Goal: Task Accomplishment & Management: Complete application form

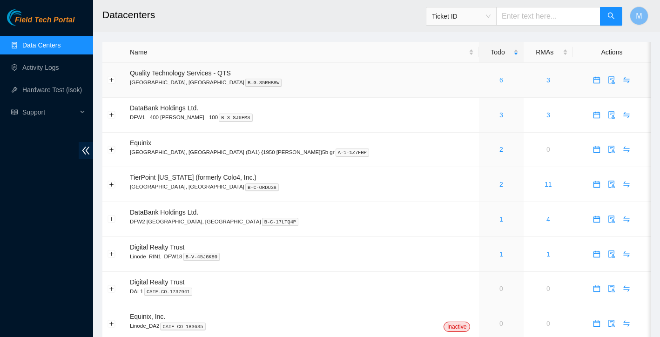
click at [500, 79] on link "6" at bounding box center [502, 79] width 4 height 7
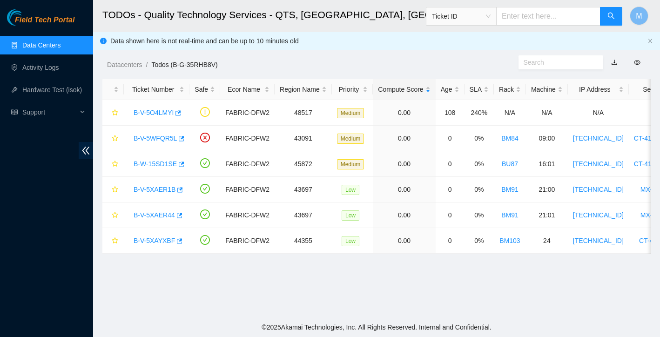
click at [40, 49] on link "Data Centers" at bounding box center [41, 44] width 38 height 7
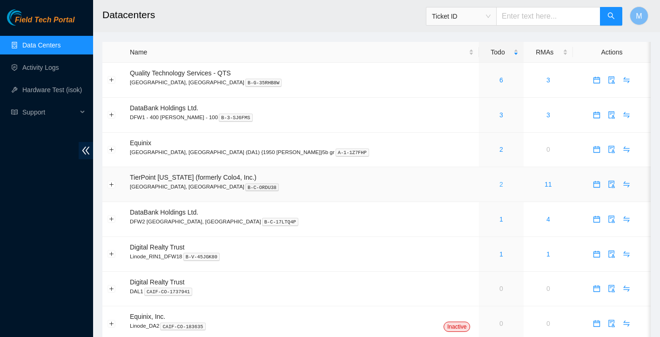
click at [500, 185] on link "2" at bounding box center [502, 184] width 4 height 7
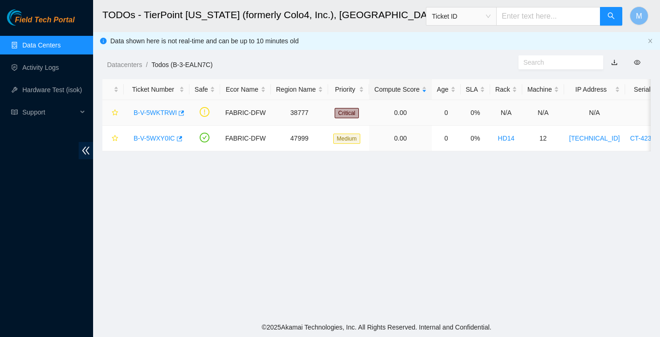
click at [152, 112] on link "B-V-5WKTRWI" at bounding box center [155, 112] width 43 height 7
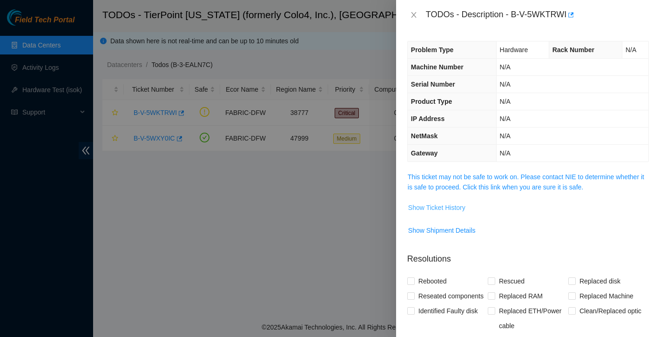
click at [464, 210] on span "Show Ticket History" at bounding box center [436, 208] width 57 height 10
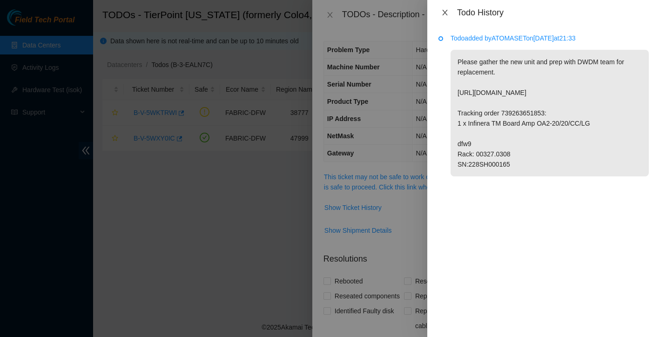
click at [446, 9] on icon "close" at bounding box center [444, 12] width 7 height 7
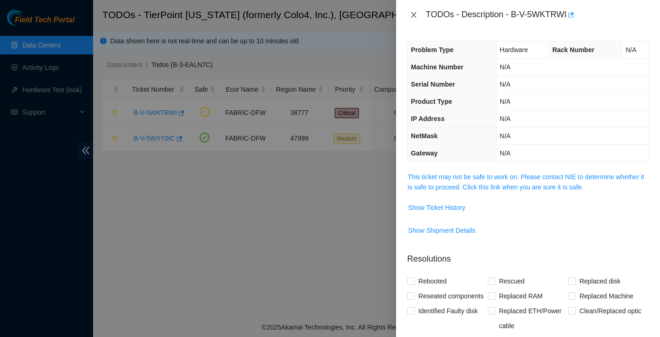
click at [417, 16] on icon "close" at bounding box center [413, 14] width 7 height 7
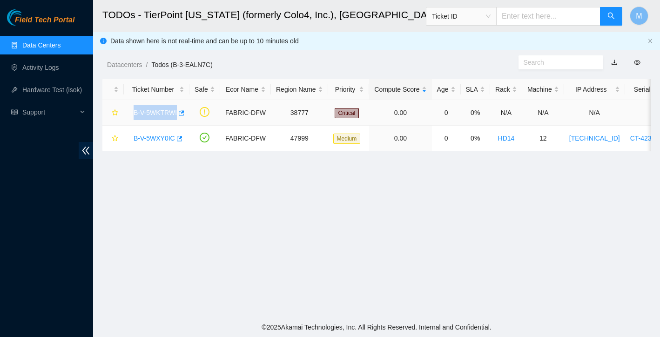
drag, startPoint x: 133, startPoint y: 112, endPoint x: 177, endPoint y: 113, distance: 44.7
click at [177, 113] on div "B-V-5WKTRWI" at bounding box center [156, 112] width 55 height 15
copy link "B-V-5WKTRWI"
click at [61, 46] on link "Data Centers" at bounding box center [41, 44] width 38 height 7
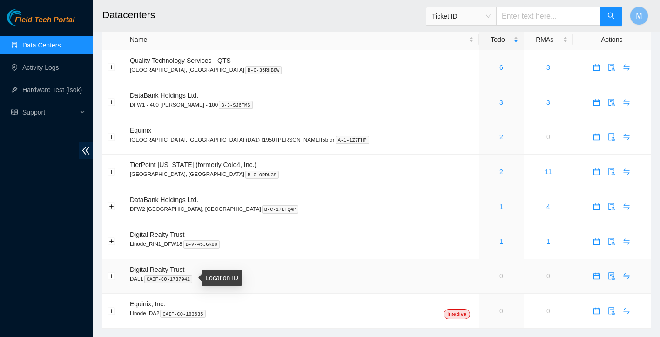
scroll to position [27, 0]
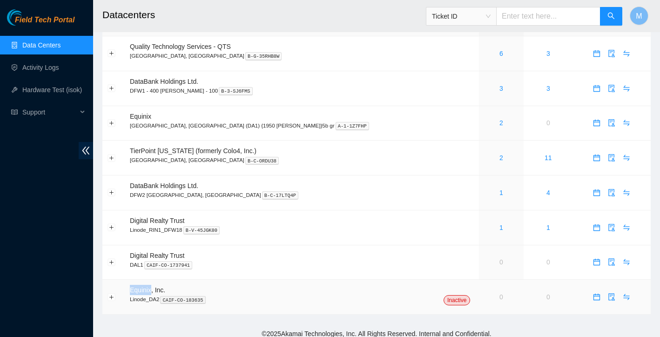
drag, startPoint x: 131, startPoint y: 289, endPoint x: 152, endPoint y: 286, distance: 20.7
click at [152, 286] on span "Equinix, Inc." at bounding box center [147, 289] width 35 height 7
copy span "Equinix"
click at [47, 41] on link "Data Centers" at bounding box center [41, 44] width 38 height 7
click at [500, 157] on link "2" at bounding box center [502, 157] width 4 height 7
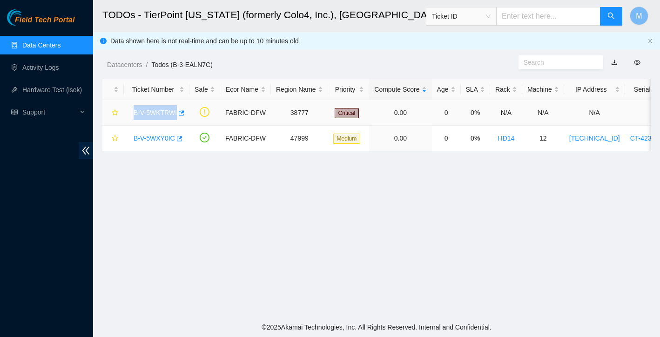
drag, startPoint x: 133, startPoint y: 113, endPoint x: 178, endPoint y: 112, distance: 45.2
click at [178, 112] on div "B-V-5WKTRWI" at bounding box center [156, 112] width 55 height 15
copy link "B-V-5WKTRWI"
click at [193, 192] on main "TODOs - TierPoint Texas (formerly Colo4, Inc.), Dallas, TX Ticket ID M Data sho…" at bounding box center [376, 159] width 567 height 318
click at [150, 138] on link "B-V-5WXY0IC" at bounding box center [154, 138] width 41 height 7
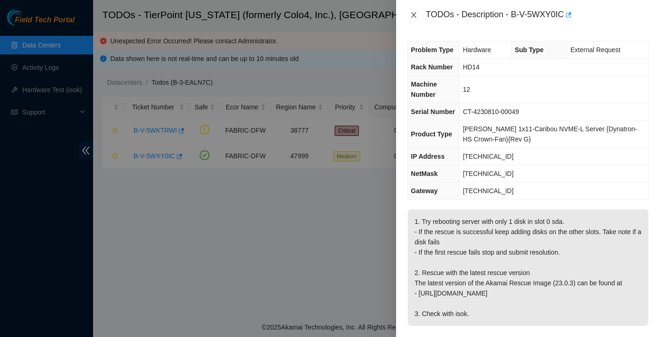
click at [415, 14] on icon "close" at bounding box center [413, 14] width 7 height 7
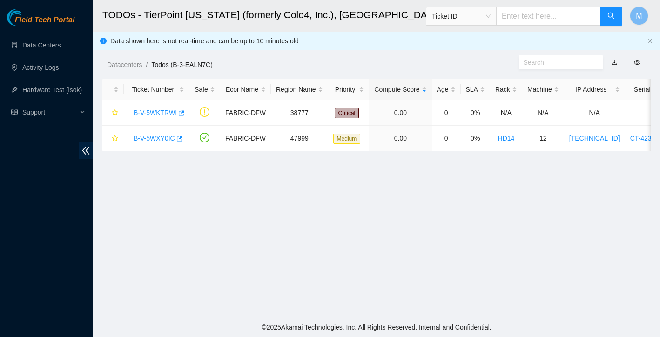
click at [299, 280] on main "TODOs - TierPoint Texas (formerly Colo4, Inc.), Dallas, TX Ticket ID M Data sho…" at bounding box center [376, 159] width 567 height 318
click at [45, 68] on link "Activity Logs" at bounding box center [40, 67] width 37 height 7
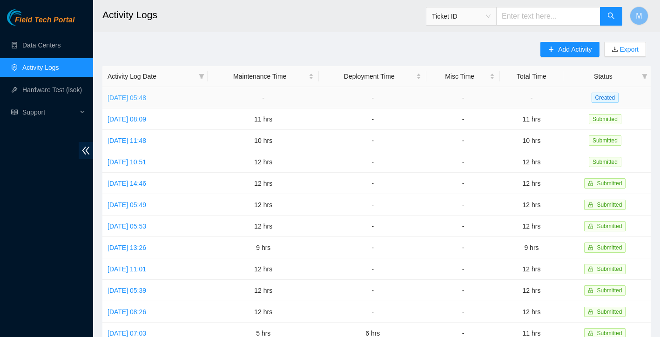
click at [146, 97] on link "Tue, 30 Sep 2025 05:48" at bounding box center [127, 97] width 39 height 7
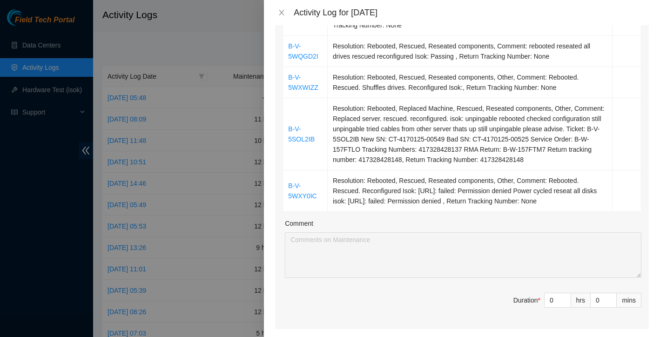
scroll to position [304, 0]
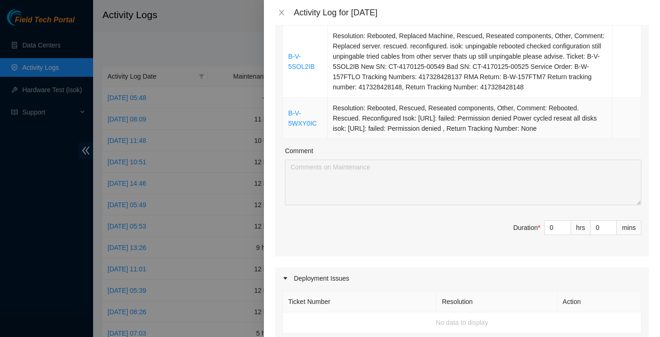
drag, startPoint x: 287, startPoint y: 135, endPoint x: 607, endPoint y: 126, distance: 319.5
click at [607, 126] on tbody "B-V-5WSCBQ9 Resolution: Rebooted, Rescued, Reseated components, Other, Comment:…" at bounding box center [462, 26] width 358 height 228
copy tbody "B-V-5WSCBQ9 Resolution: Rebooted, Rescued, Reseated components, Other, Comment:…"
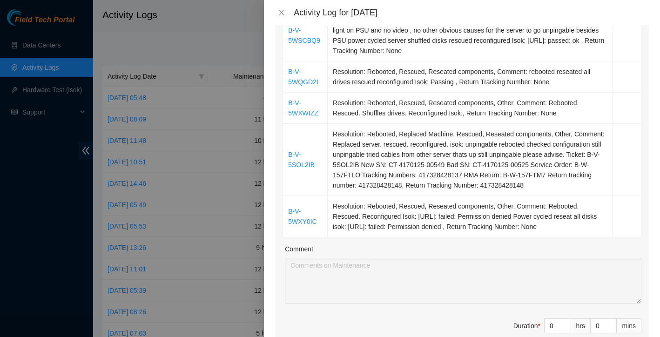
scroll to position [224, 0]
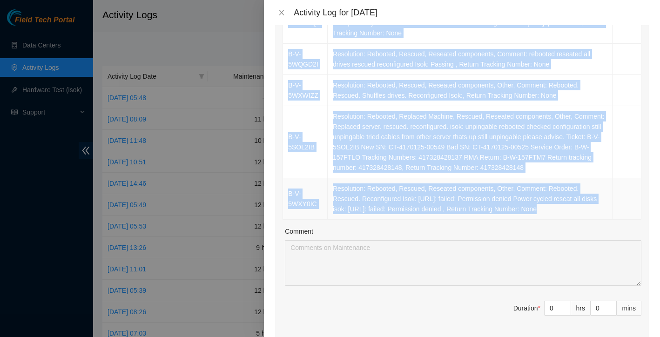
drag, startPoint x: 287, startPoint y: 98, endPoint x: 612, endPoint y: 206, distance: 342.6
click at [612, 206] on tbody "B-V-5WSCBQ9 Resolution: Rebooted, Rescued, Reseated components, Other, Comment:…" at bounding box center [462, 106] width 358 height 228
copy tbody "B-V-5WSCBQ9 Resolution: Rebooted, Rescued, Reseated components, Other, Comment:…"
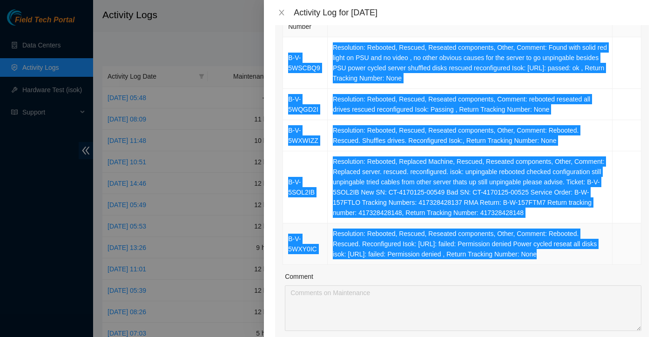
scroll to position [144, 0]
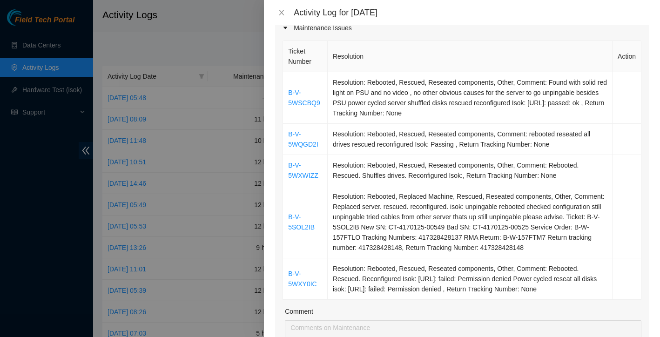
click at [524, 41] on th "Resolution" at bounding box center [470, 56] width 285 height 31
drag, startPoint x: 290, startPoint y: 67, endPoint x: 603, endPoint y: 287, distance: 383.3
click at [603, 287] on tbody "B-V-5WSCBQ9 Resolution: Rebooted, Rescued, Reseated components, Other, Comment:…" at bounding box center [462, 186] width 358 height 228
copy tbody "B-V-5WSCBQ9 Resolution: Rebooted, Rescued, Reseated components, Other, Comment:…"
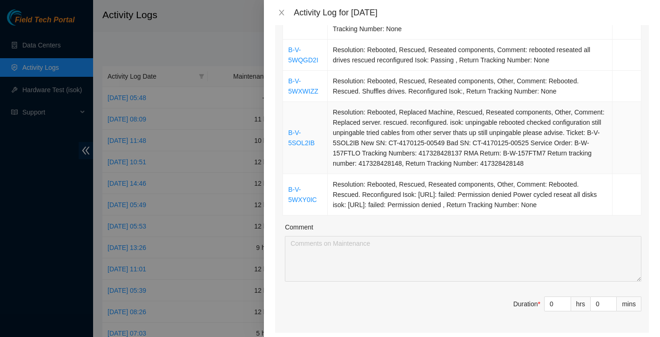
scroll to position [341, 0]
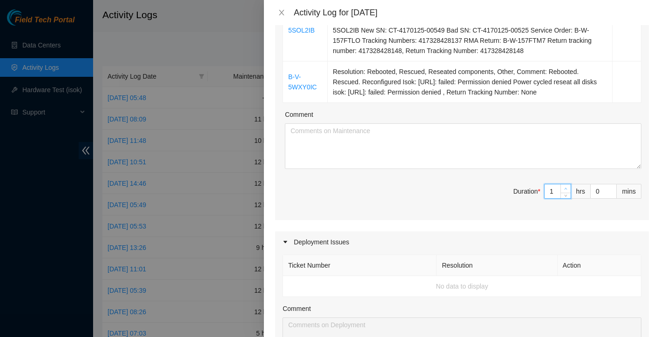
type input "1"
click at [564, 187] on icon "up" at bounding box center [565, 188] width 3 height 3
type input "2"
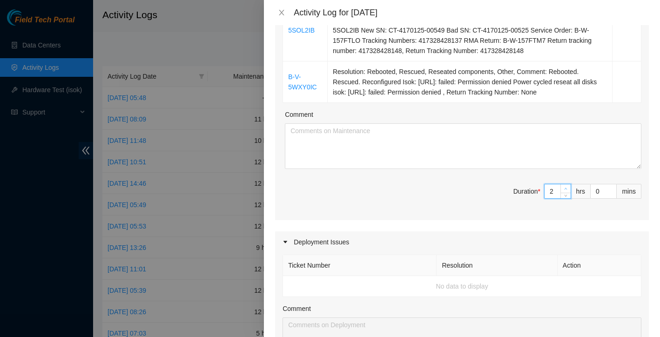
click at [564, 187] on icon "up" at bounding box center [565, 188] width 3 height 3
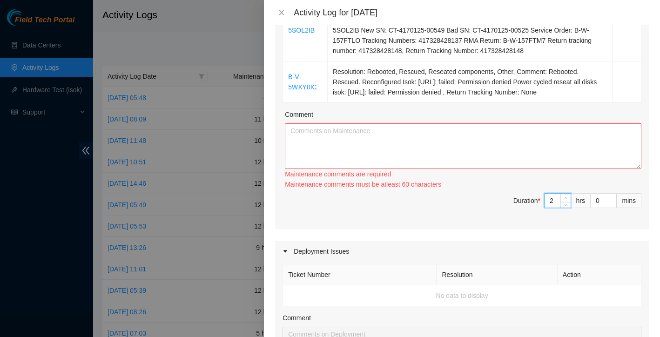
type input "3"
click at [564, 193] on div "3" at bounding box center [557, 200] width 27 height 15
click at [564, 184] on div "Ticket Number Resolution Action B-V-5WSCBQ9 Resolution: Rebooted, Rescued, Rese…" at bounding box center [462, 36] width 374 height 388
click at [564, 184] on div "Maintenance comments must be atleast 90 characters" at bounding box center [463, 184] width 357 height 10
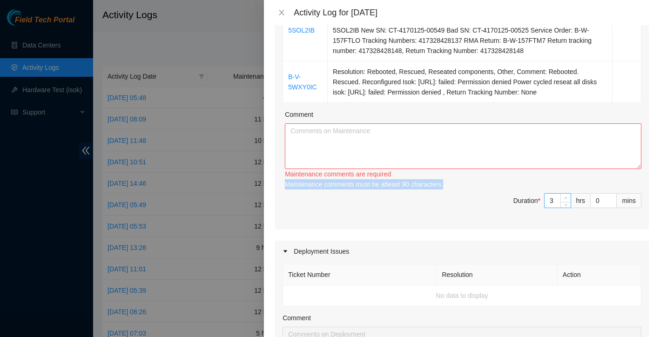
type input "4"
click at [565, 196] on span "up" at bounding box center [566, 199] width 6 height 6
type input "5"
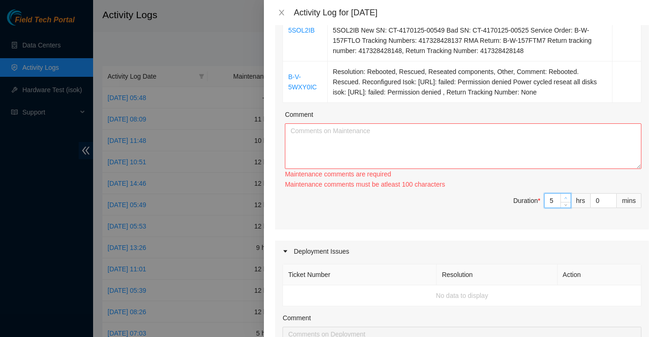
click at [565, 196] on span "up" at bounding box center [566, 199] width 6 height 6
type input "6"
click at [565, 196] on span "up" at bounding box center [566, 199] width 6 height 6
type input "7"
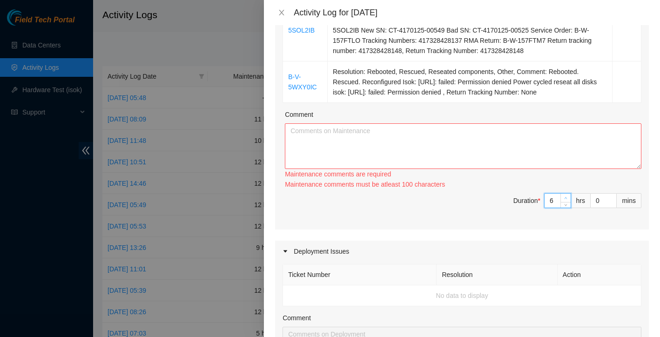
type input "7"
click at [565, 196] on span "up" at bounding box center [566, 199] width 6 height 6
type input "8"
click at [565, 196] on span "up" at bounding box center [566, 199] width 6 height 6
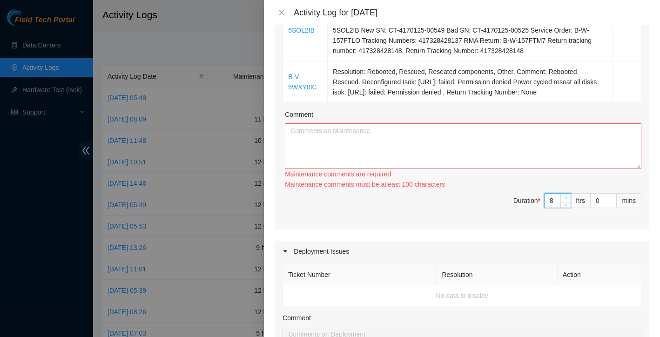
type input "9"
click at [565, 196] on span "up" at bounding box center [566, 199] width 6 height 6
type input "10"
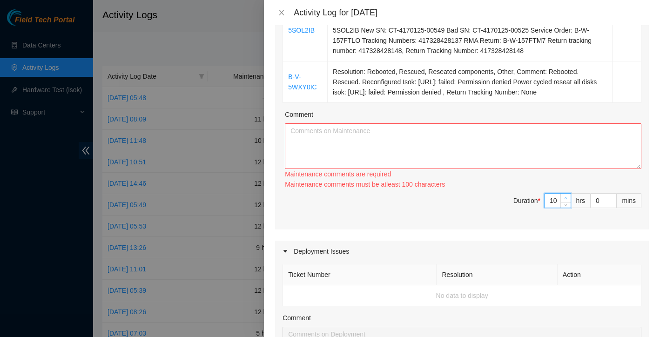
click at [565, 196] on span "up" at bounding box center [566, 199] width 6 height 6
type input "11"
click at [565, 196] on span "up" at bounding box center [566, 199] width 6 height 6
type input "12"
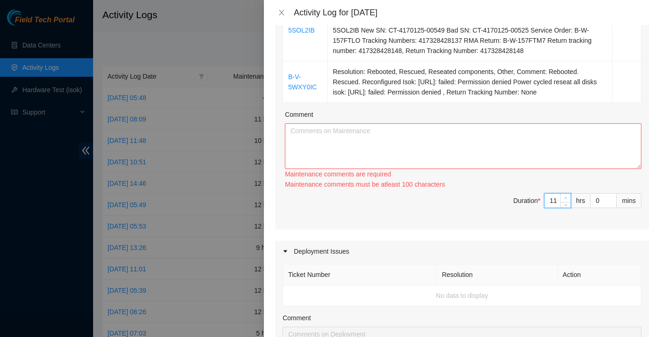
type input "12"
click at [565, 196] on span "up" at bounding box center [566, 199] width 6 height 6
click at [483, 155] on textarea "Comment" at bounding box center [463, 146] width 357 height 46
paste textarea "I started the day at TierPoint Dallas, focusing first on general cleanup and or…"
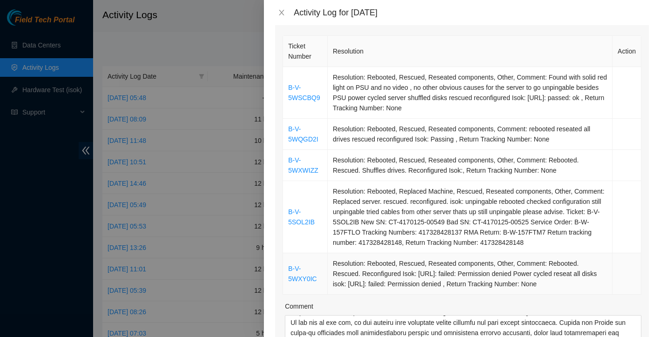
scroll to position [158, 0]
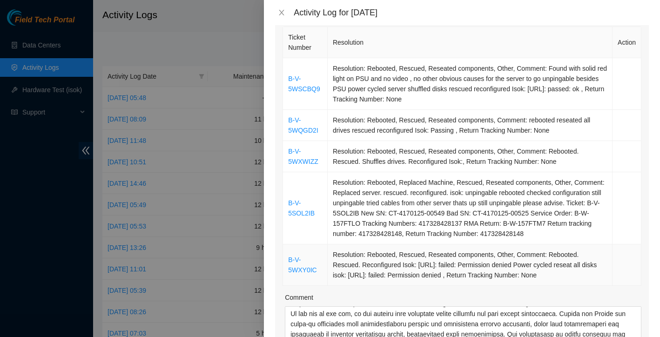
drag, startPoint x: 286, startPoint y: 90, endPoint x: 604, endPoint y: 276, distance: 367.9
click at [604, 276] on tbody "B-V-5WSCBQ9 Resolution: Rebooted, Rescued, Reseated components, Other, Comment:…" at bounding box center [462, 172] width 358 height 228
copy tbody "B-V-5WSCBQ9 Resolution: Rebooted, Rescued, Reseated components, Other, Comment:…"
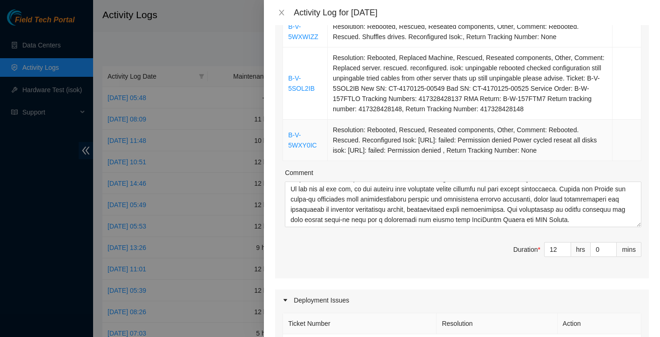
scroll to position [295, 0]
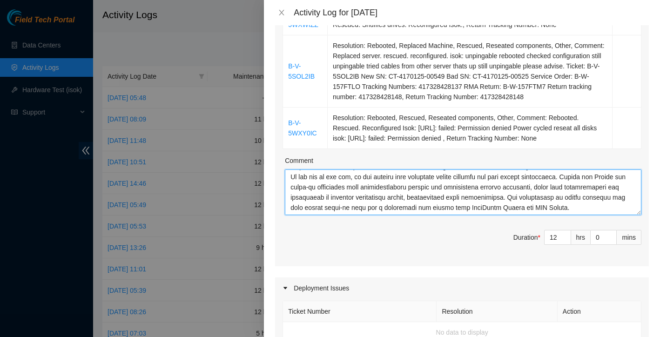
click at [513, 192] on textarea "Comment" at bounding box center [463, 192] width 357 height 46
click at [290, 175] on textarea "Comment" at bounding box center [463, 192] width 357 height 46
click at [296, 171] on textarea "Comment" at bounding box center [463, 192] width 357 height 46
paste textarea "B-V-5WSCBQ9 Resolution: Rebooted, Rescued, Reseated components, Other, Comment:…"
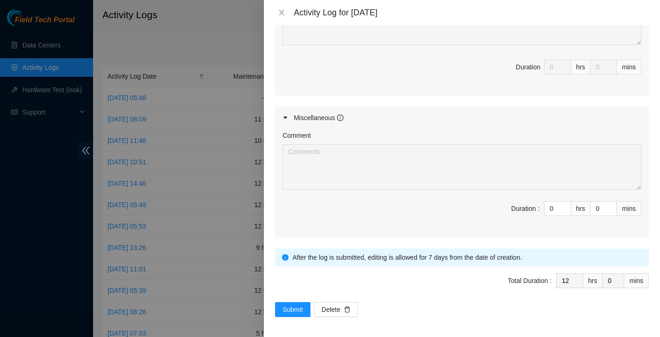
scroll to position [658, 0]
type textarea "B-V-5WSCBQ9 Resolution: Rebooted, Rescued, Reseated components, Other, Comment:…"
click at [297, 307] on span "Submit" at bounding box center [293, 310] width 20 height 10
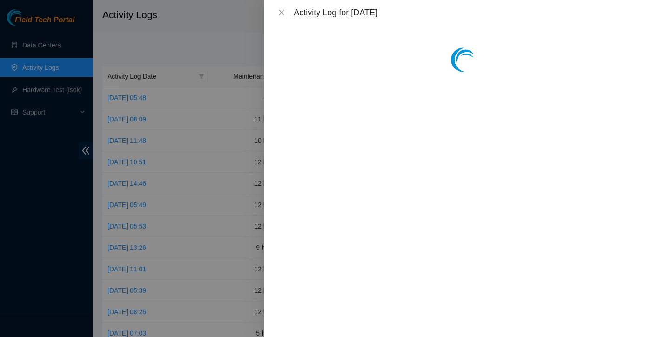
scroll to position [0, 0]
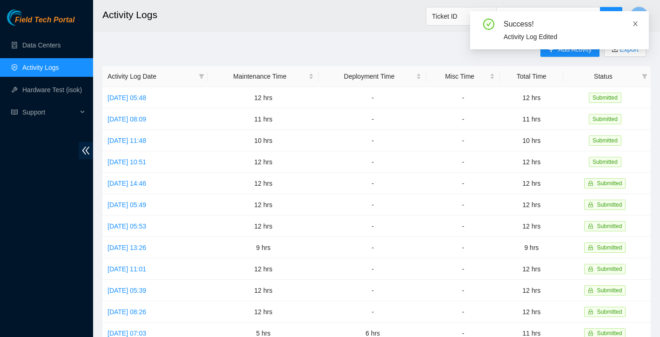
click at [636, 22] on icon "close" at bounding box center [635, 23] width 5 height 5
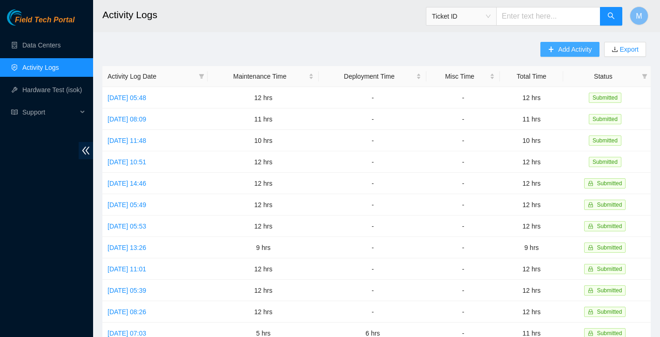
click at [563, 53] on span "Add Activity" at bounding box center [575, 49] width 34 height 10
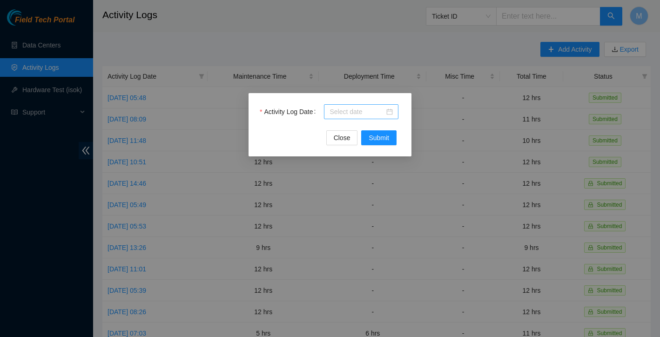
click at [390, 113] on div at bounding box center [361, 112] width 63 height 10
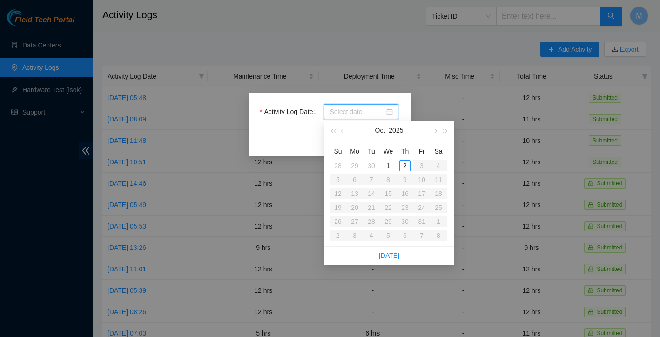
type input "2025-10-01"
click at [389, 166] on div "1" at bounding box center [388, 165] width 11 height 11
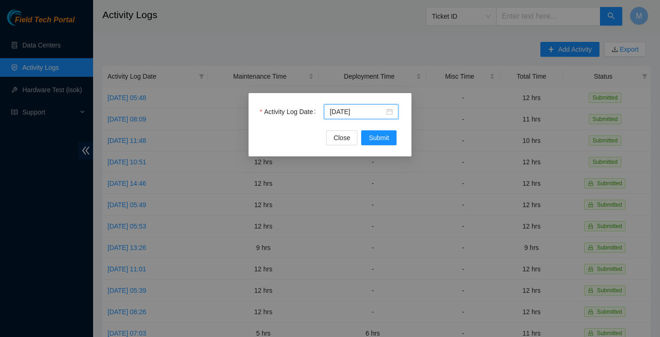
click at [376, 145] on div "Activity Log Date 2025-10-01 Close Submit" at bounding box center [330, 124] width 163 height 63
click at [379, 138] on span "Submit" at bounding box center [379, 138] width 20 height 10
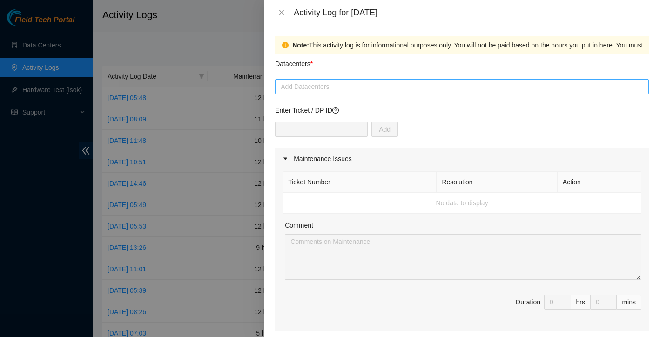
click at [342, 90] on div at bounding box center [461, 86] width 369 height 11
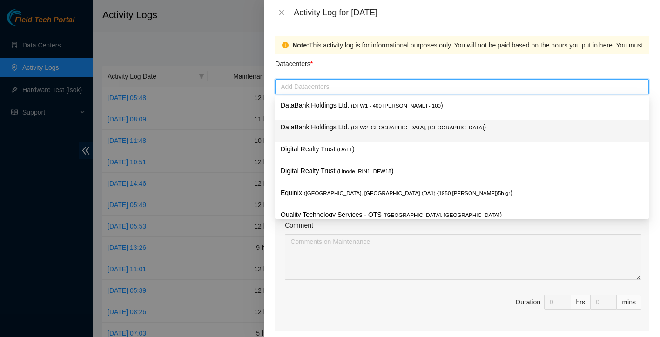
click at [339, 125] on p "DataBank Holdings Ltd. ( DFW2 Richardson, TX )" at bounding box center [462, 127] width 363 height 11
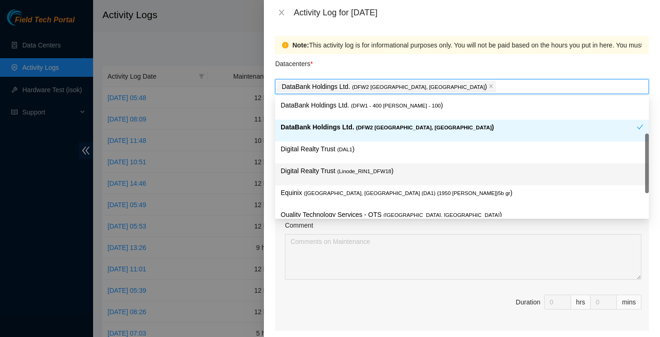
scroll to position [31, 0]
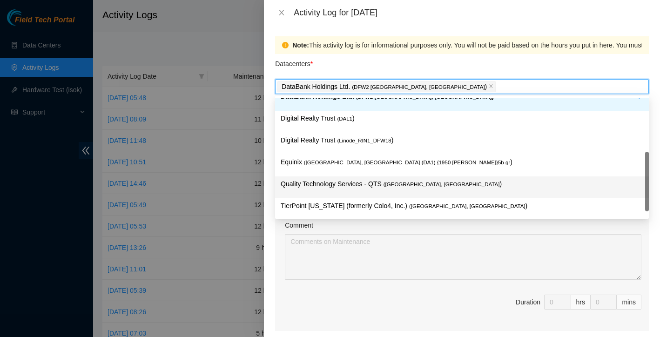
click at [361, 181] on p "Quality Technology Services - QTS ( Irving, TX )" at bounding box center [462, 184] width 363 height 11
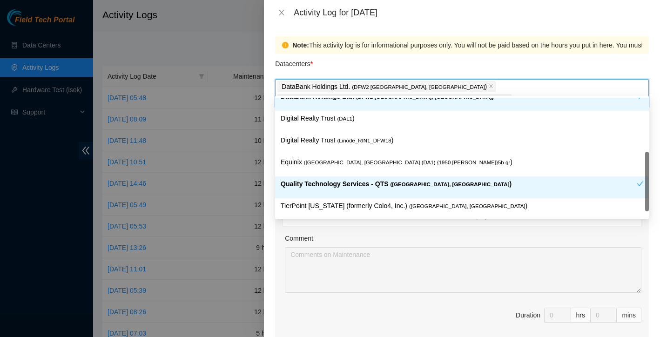
click at [498, 62] on div "Datacenters *" at bounding box center [462, 66] width 374 height 25
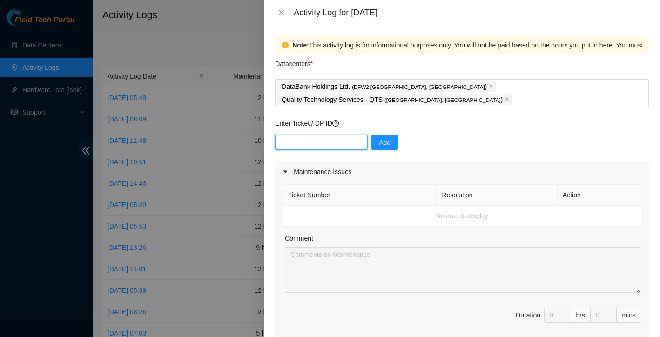
click at [327, 135] on input "text" at bounding box center [321, 142] width 93 height 15
type input "DP80205"
click at [383, 137] on span "Add" at bounding box center [385, 142] width 12 height 10
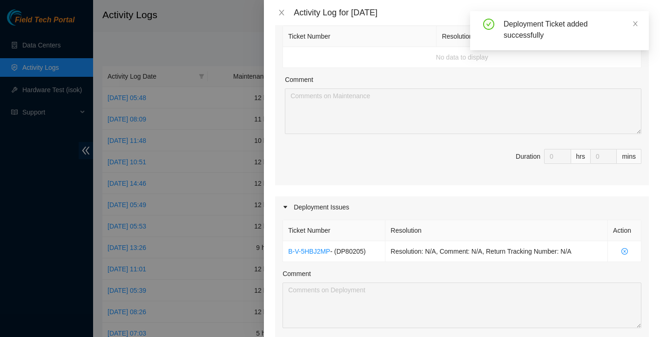
scroll to position [262, 0]
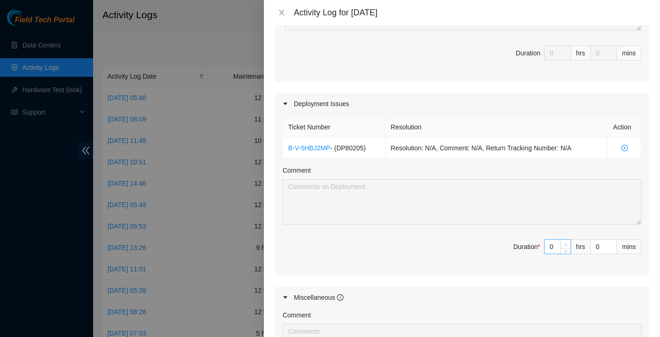
type input "1"
click at [566, 243] on icon "up" at bounding box center [565, 244] width 3 height 3
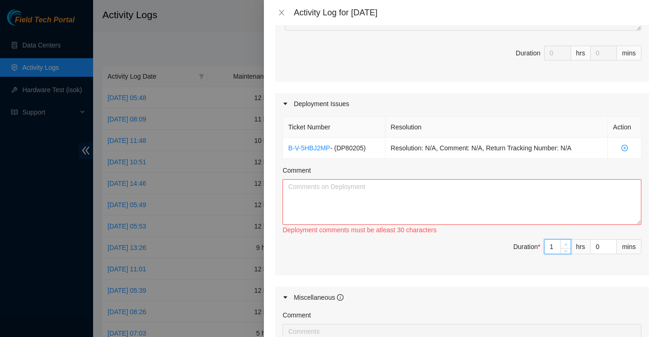
type input "2"
click at [566, 243] on icon "up" at bounding box center [565, 244] width 3 height 3
type input "3"
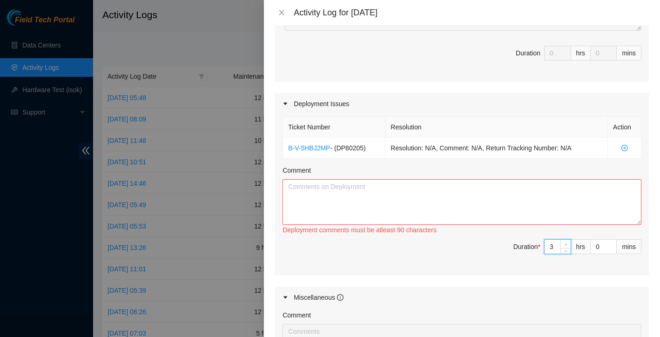
click at [566, 243] on icon "up" at bounding box center [565, 244] width 3 height 3
type input "4"
click at [566, 243] on icon "up" at bounding box center [565, 244] width 3 height 3
type input "5"
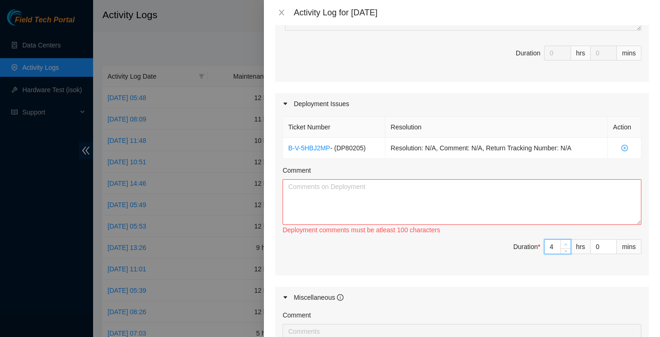
type input "5"
click at [566, 243] on icon "up" at bounding box center [565, 244] width 3 height 3
type input "6"
click at [566, 243] on icon "up" at bounding box center [565, 244] width 3 height 3
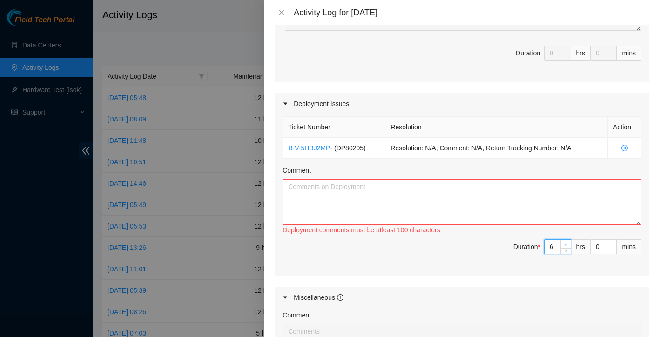
type input "7"
click at [566, 243] on icon "up" at bounding box center [565, 244] width 3 height 3
click at [517, 202] on textarea "Comment" at bounding box center [462, 202] width 359 height 46
paste textarea "r29.tor02.dfw03.fab eth-1/1/1 KF15 r01.leaf02.dfw03.fab eth-1/1/18/2 KF11 r29.t…"
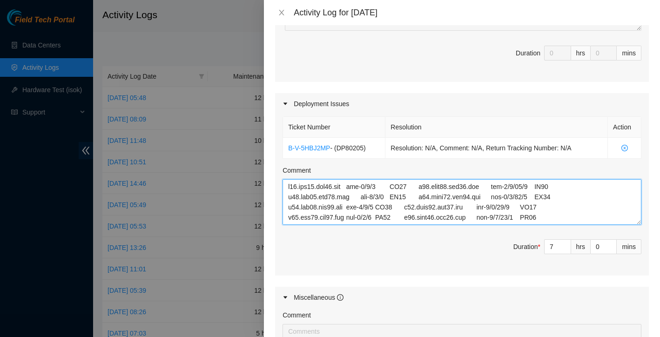
scroll to position [0, 0]
click at [288, 179] on textarea "Comment" at bounding box center [462, 202] width 359 height 46
click at [291, 179] on textarea "Comment" at bounding box center [462, 202] width 359 height 46
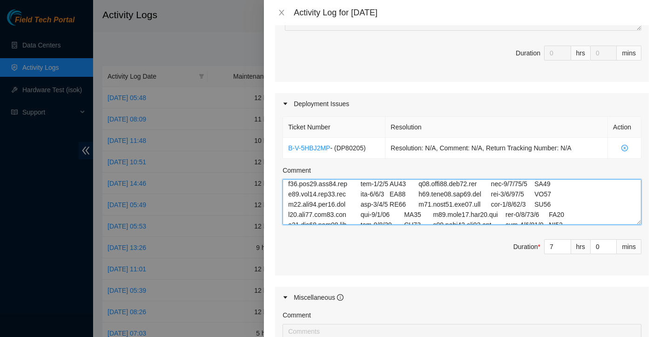
scroll to position [154, 0]
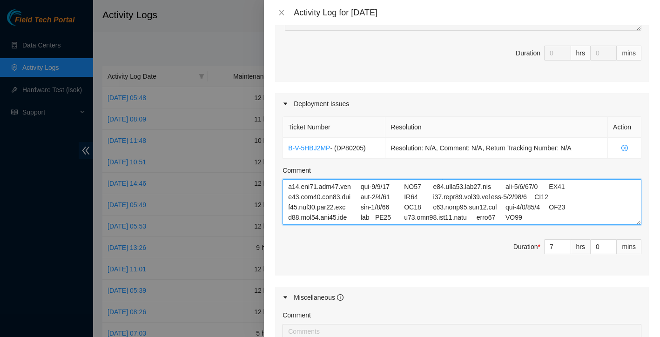
drag, startPoint x: 289, startPoint y: 174, endPoint x: 412, endPoint y: 270, distance: 156.9
type textarea "Worked on troubleshooting DP80205 at DBR Richardson found that the following br…"
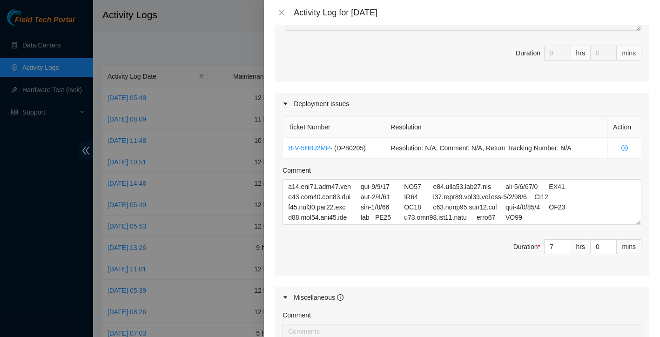
click at [590, 1] on div "Activity Log for 01-10-2025" at bounding box center [462, 12] width 396 height 25
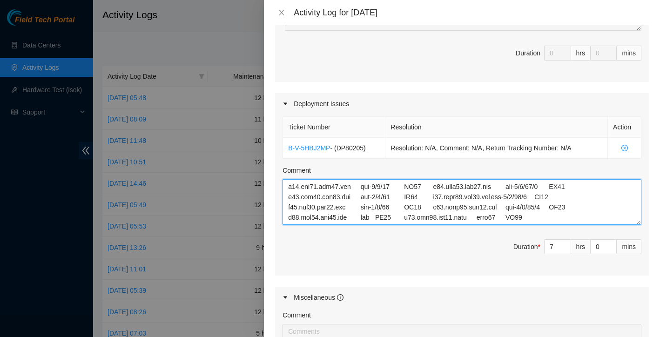
drag, startPoint x: 289, startPoint y: 172, endPoint x: 436, endPoint y: 292, distance: 189.9
click at [436, 293] on div "Maintenance Issues Ticket Number Resolution Action No data to display Comment D…" at bounding box center [462, 158] width 374 height 518
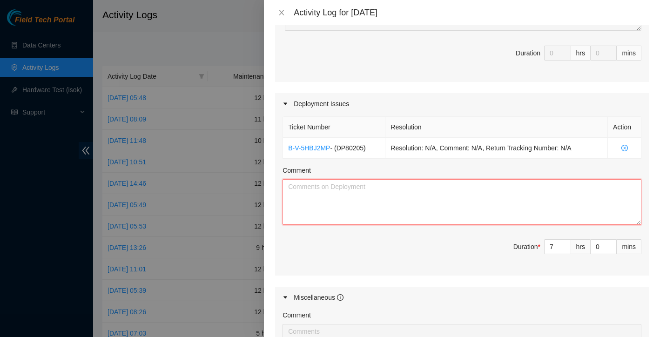
scroll to position [0, 0]
paste textarea "At DBR Richardson, I spent the day troubleshooting DP80205, which was showing m…"
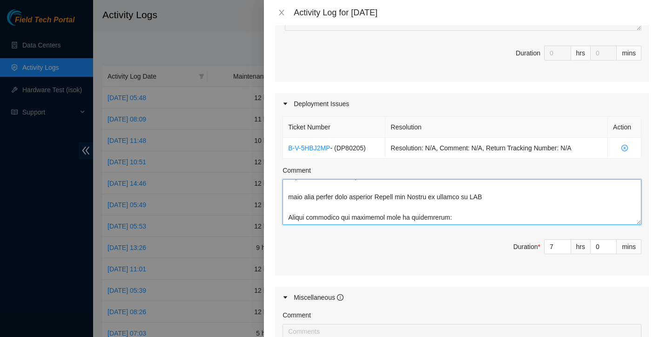
scroll to position [355, 0]
paste textarea "B-V-5UHF5KC Resolution: Rebooted, Rescued, Replaced Machine, Reseated component…"
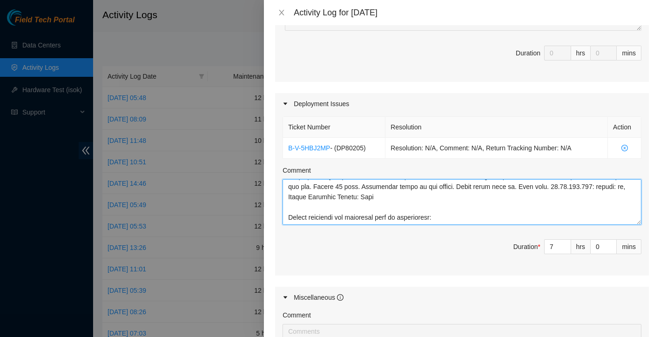
scroll to position [509, 0]
paste textarea "B-V-5X3PXUO Resolution: Rebooted, Rescued, Other, Comment: Verified server. Reb…"
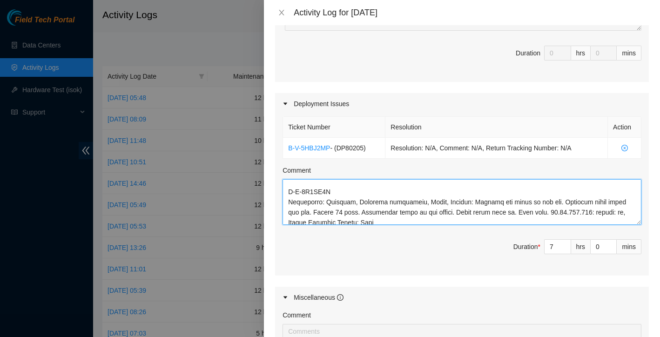
scroll to position [594, 0]
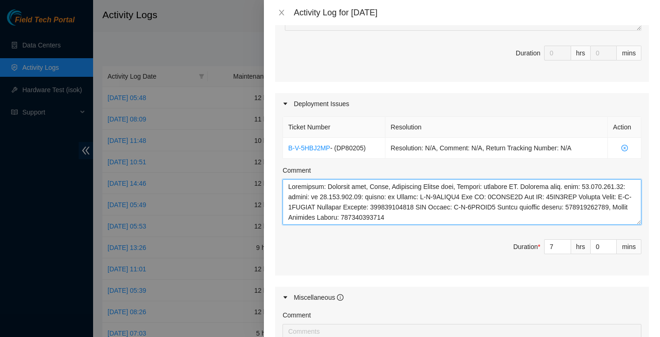
drag, startPoint x: 287, startPoint y: 184, endPoint x: 403, endPoint y: 293, distance: 159.1
click at [403, 293] on div "Maintenance Issues Ticket Number Resolution Action No data to display Comment D…" at bounding box center [462, 158] width 374 height 518
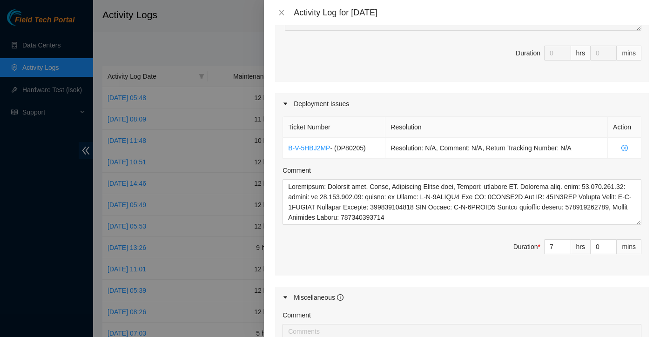
click at [486, 212] on div "Ticket Number Resolution Action B-V-5HBJ2MP - ( DP80205 ) Resolution: N/A, Comm…" at bounding box center [462, 196] width 374 height 162
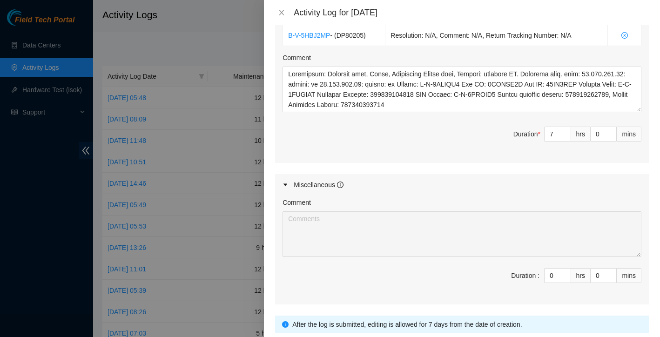
scroll to position [385, 0]
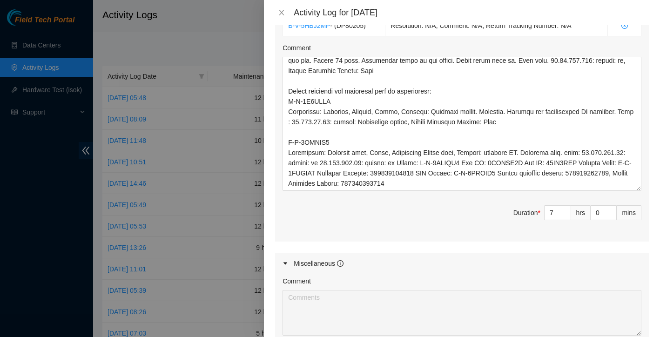
click at [660, 202] on html "Field Tech Portal Data Centers Activity Logs Hardware Test (isok) Support Activ…" at bounding box center [330, 168] width 660 height 337
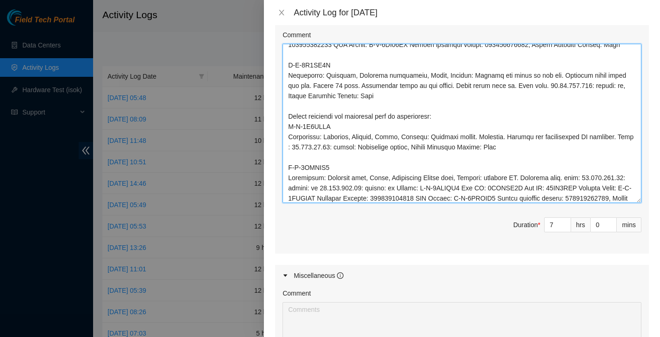
scroll to position [480, 0]
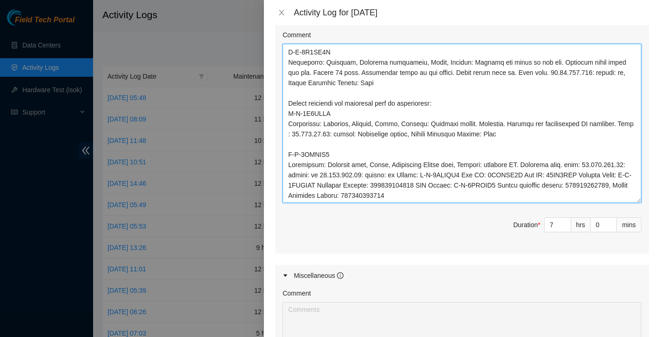
drag, startPoint x: 288, startPoint y: 68, endPoint x: 478, endPoint y: 275, distance: 280.8
click at [478, 275] on div "Maintenance Issues Ticket Number Resolution Action No data to display Comment D…" at bounding box center [462, 79] width 374 height 632
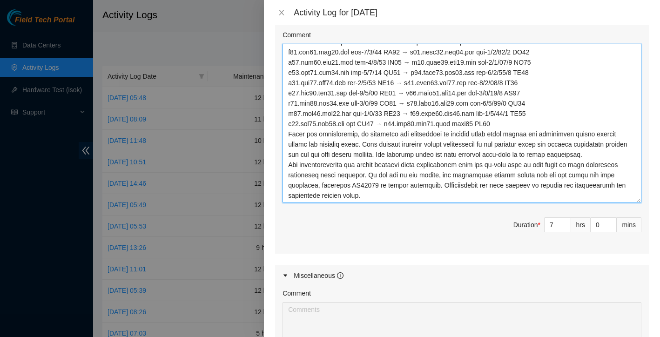
scroll to position [214, 0]
paste textarea "Later in the day I continued training with Austin and Gerald at QTS Irving, whe…"
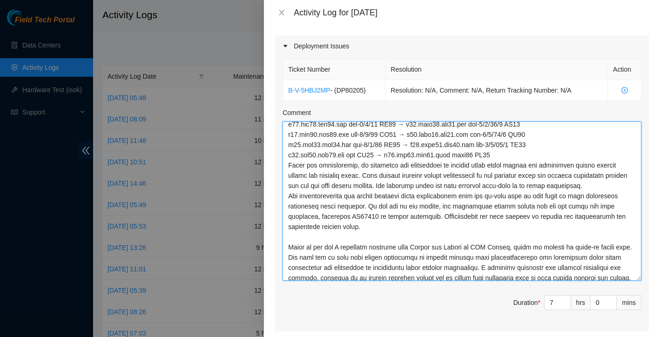
scroll to position [205, 0]
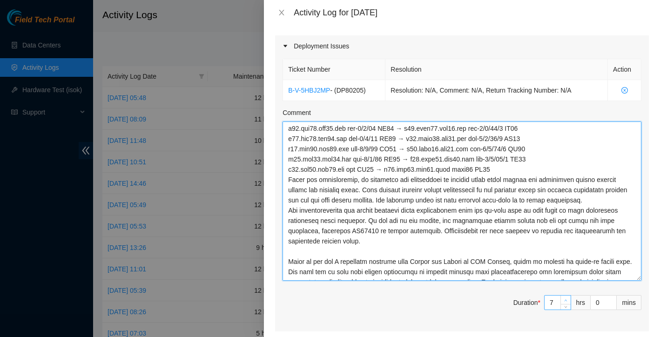
type textarea "At DBR Richardson, I spent the day troubleshooting DP80205, which was showing m…"
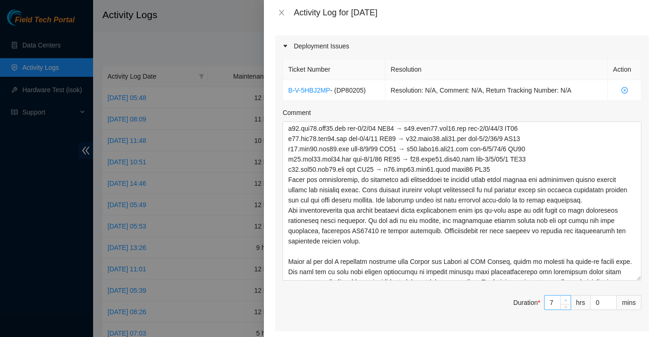
type input "8"
click at [566, 297] on span "up" at bounding box center [566, 300] width 6 height 6
type input "9"
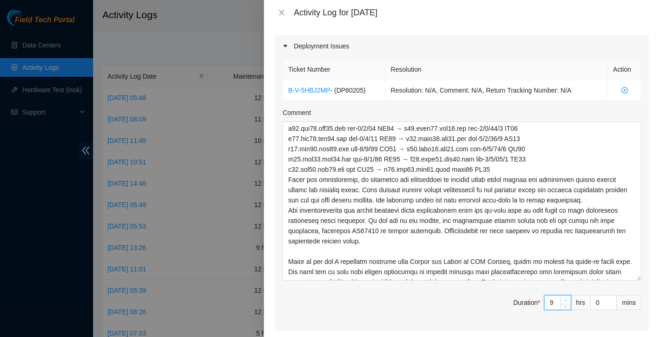
click at [566, 297] on span "up" at bounding box center [566, 300] width 6 height 6
type input "10"
click at [566, 297] on span "up" at bounding box center [566, 300] width 6 height 6
type input "11"
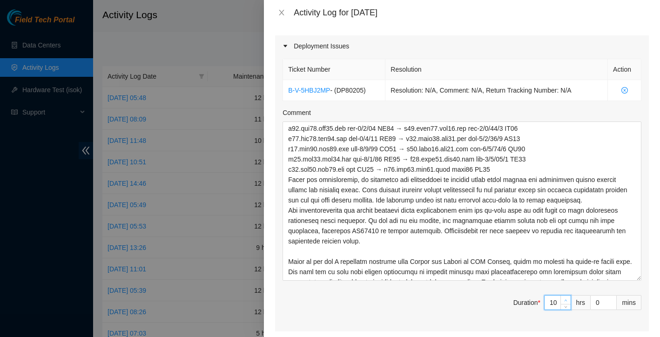
type input "11"
click at [566, 297] on span "up" at bounding box center [566, 300] width 6 height 6
type input "12"
click at [566, 297] on span "up" at bounding box center [566, 300] width 6 height 6
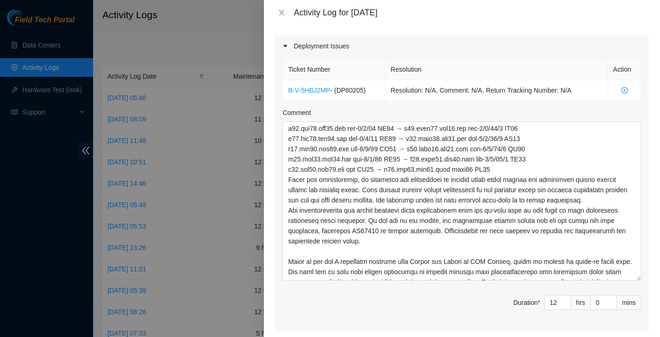
click at [450, 297] on span "Duration * 12 hrs 0 mins" at bounding box center [462, 308] width 359 height 26
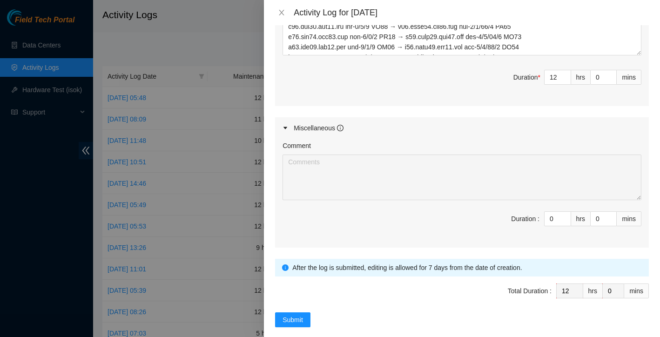
scroll to position [545, 0]
click at [292, 315] on span "Submit" at bounding box center [293, 320] width 20 height 10
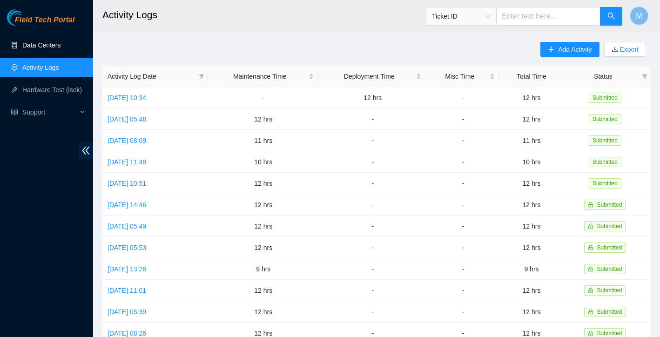
click at [46, 49] on link "Data Centers" at bounding box center [41, 44] width 38 height 7
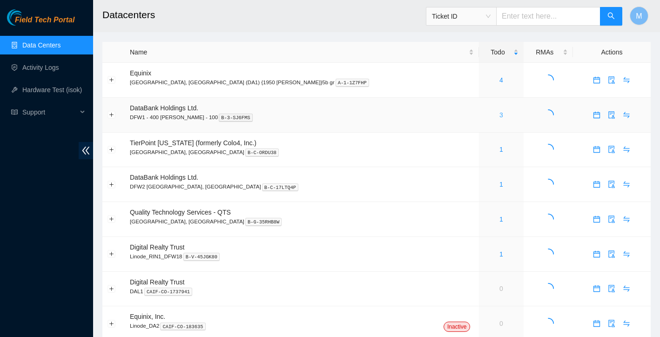
click at [500, 112] on link "3" at bounding box center [502, 114] width 4 height 7
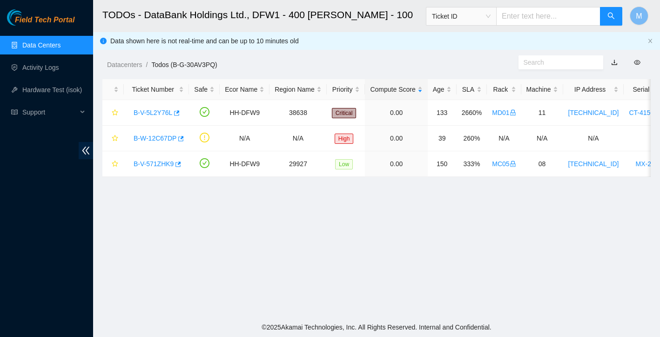
click at [57, 49] on link "Data Centers" at bounding box center [41, 44] width 38 height 7
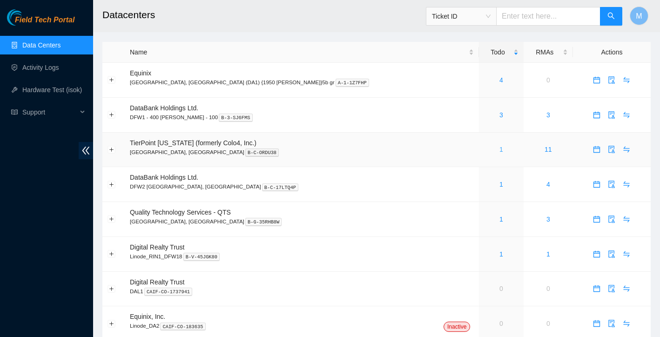
click at [500, 149] on link "1" at bounding box center [502, 149] width 4 height 7
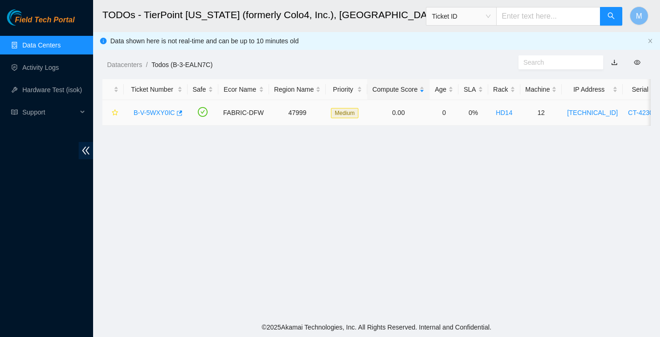
click at [162, 115] on link "B-V-5WXY0IC" at bounding box center [154, 112] width 41 height 7
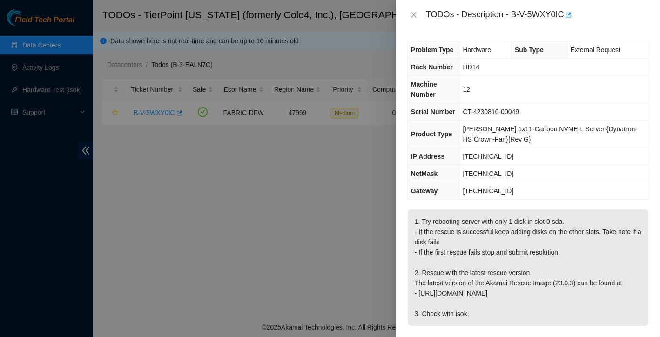
scroll to position [9, 0]
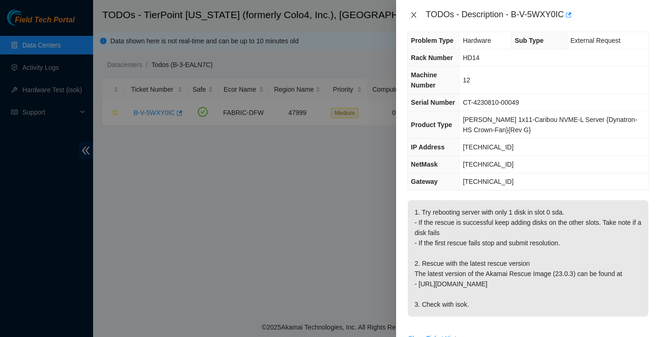
click at [412, 16] on icon "close" at bounding box center [413, 15] width 5 height 6
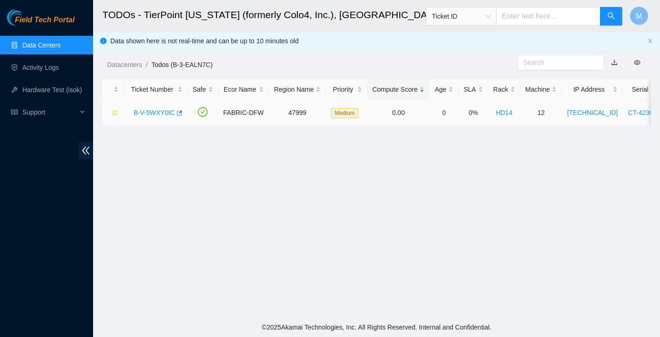
click at [162, 117] on div "B-V-5WXY0IC" at bounding box center [156, 112] width 54 height 15
click at [162, 112] on link "B-V-5WXY0IC" at bounding box center [154, 112] width 41 height 7
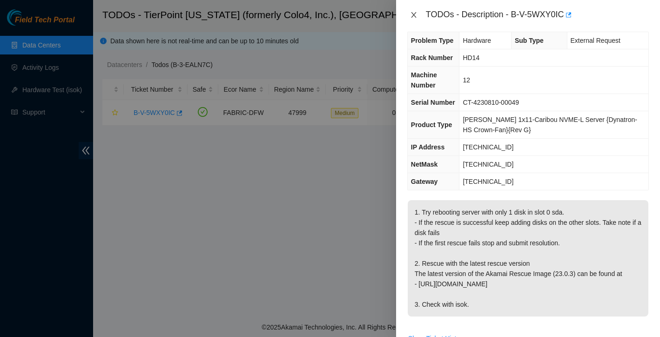
click at [414, 16] on icon "close" at bounding box center [413, 14] width 7 height 7
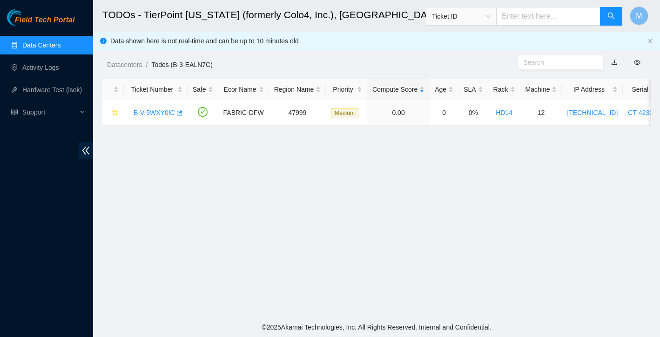
click at [61, 41] on link "Data Centers" at bounding box center [41, 44] width 38 height 7
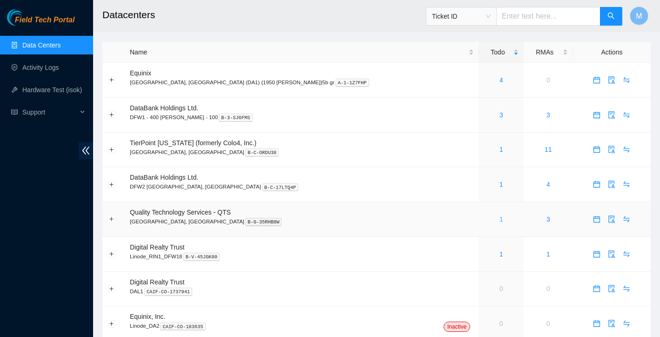
click at [500, 218] on link "1" at bounding box center [502, 219] width 4 height 7
click at [500, 150] on link "1" at bounding box center [502, 149] width 4 height 7
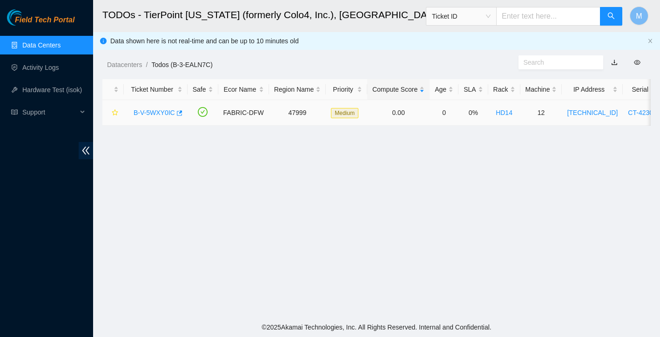
click at [159, 111] on link "B-V-5WXY0IC" at bounding box center [154, 112] width 41 height 7
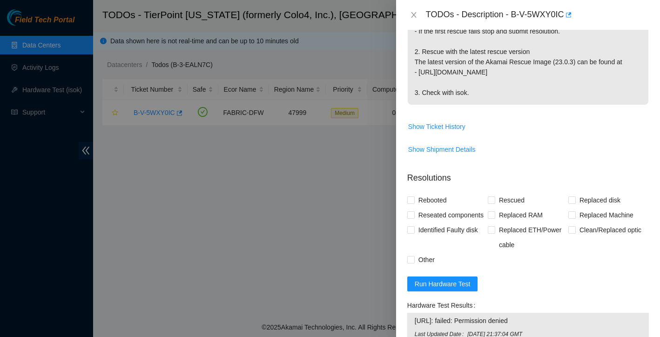
scroll to position [246, 0]
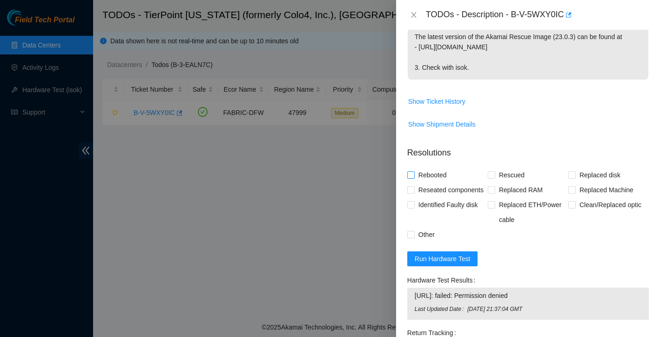
click at [410, 181] on label "Rebooted" at bounding box center [428, 175] width 43 height 15
click at [410, 178] on input "Rebooted" at bounding box center [410, 174] width 7 height 7
checkbox input "true"
click at [493, 174] on input "Rescued" at bounding box center [491, 174] width 7 height 7
checkbox input "true"
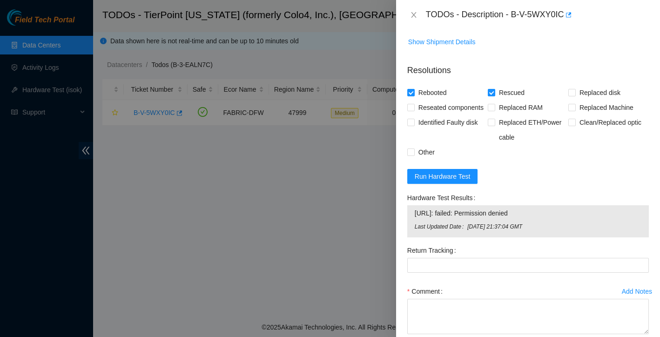
scroll to position [394, 0]
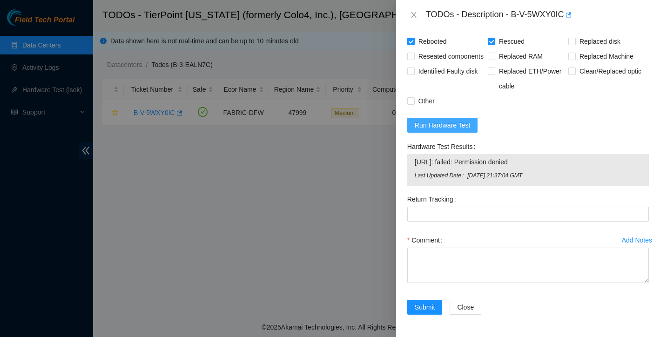
click at [459, 130] on span "Run Hardware Test" at bounding box center [443, 125] width 56 height 10
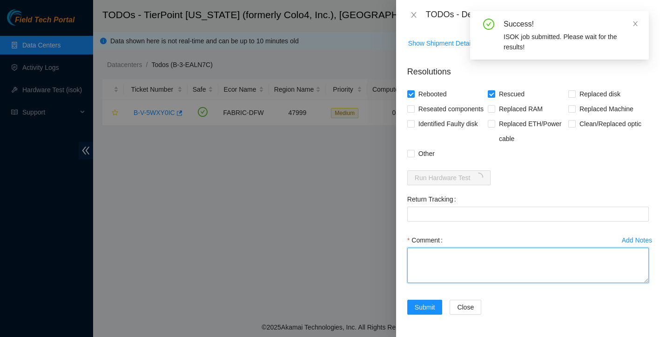
click at [431, 263] on textarea "Comment" at bounding box center [528, 265] width 242 height 35
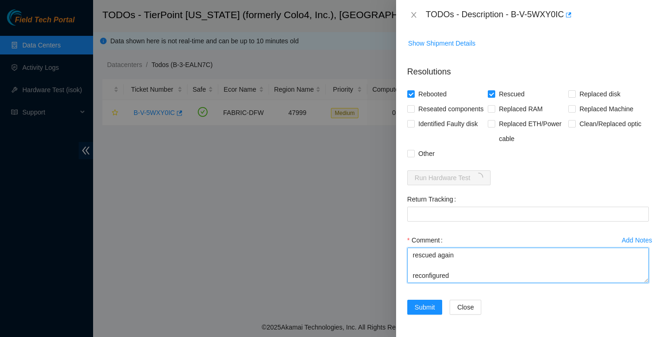
scroll to position [58, 0]
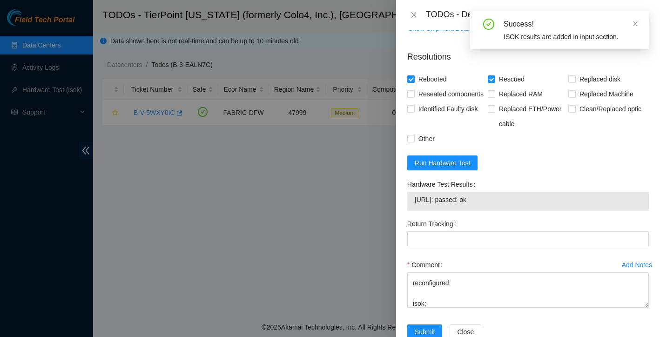
drag, startPoint x: 415, startPoint y: 218, endPoint x: 454, endPoint y: 218, distance: 39.6
click at [454, 205] on span "23.202.88.81: passed: ok" at bounding box center [528, 200] width 227 height 10
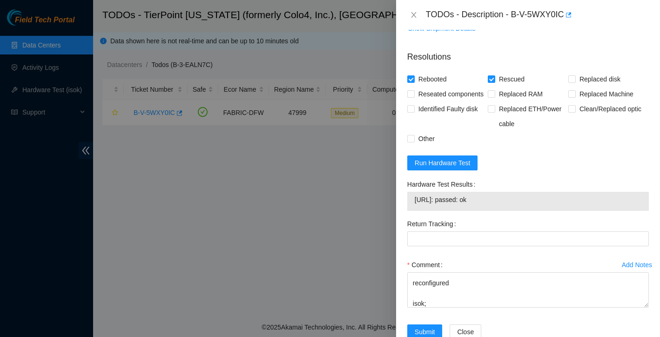
drag, startPoint x: 416, startPoint y: 215, endPoint x: 505, endPoint y: 209, distance: 89.2
click at [505, 209] on div "23.202.88.81: passed: ok" at bounding box center [528, 201] width 242 height 19
drag, startPoint x: 492, startPoint y: 215, endPoint x: 415, endPoint y: 213, distance: 77.3
click at [415, 205] on span "23.202.88.81: passed: ok" at bounding box center [528, 200] width 227 height 10
copy span "23.202.88.81: passed: ok"
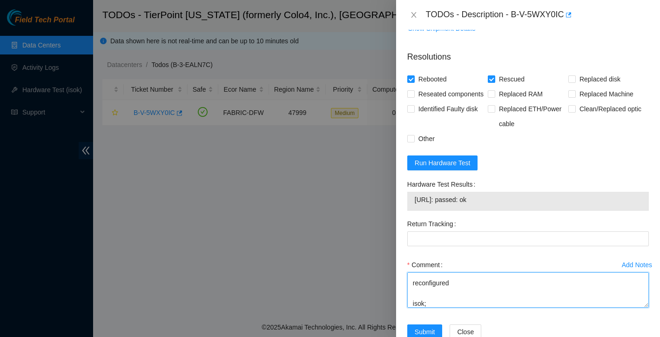
click at [435, 308] on textarea "Rescued all disks none failed shuffled drives rescued again reconfigured isok;" at bounding box center [528, 289] width 242 height 35
paste textarea "23.202.88.81: passed: ok"
type textarea "Rescued all disks none failed shuffled drives rescued again reconfigured isok: …"
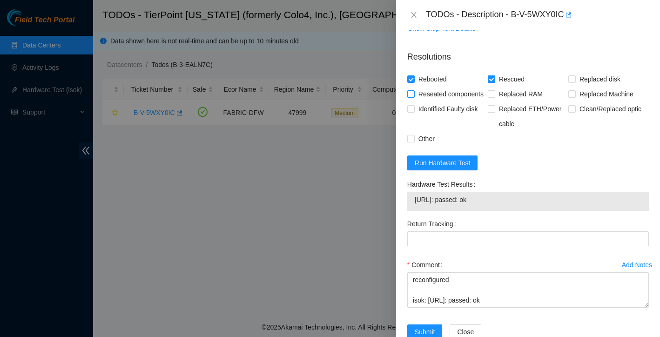
click at [415, 94] on span "Reseated components" at bounding box center [451, 94] width 73 height 15
click at [414, 94] on input "Reseated components" at bounding box center [410, 93] width 7 height 7
checkbox input "true"
click at [412, 146] on label "Other" at bounding box center [422, 138] width 31 height 15
click at [412, 142] on input "Other" at bounding box center [410, 138] width 7 height 7
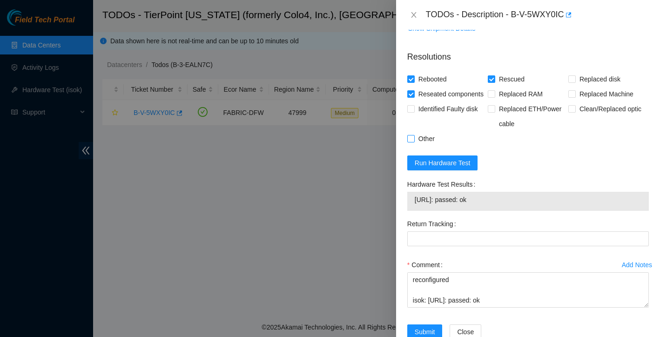
checkbox input "true"
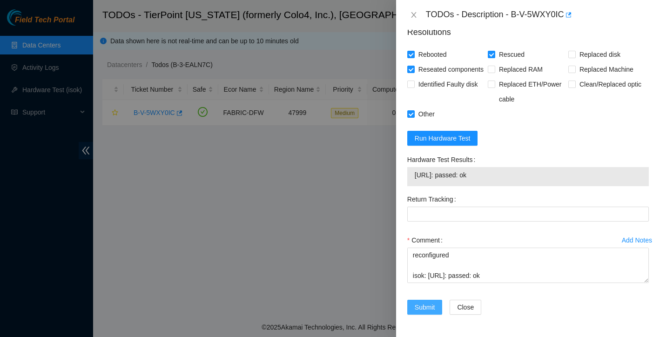
click at [426, 304] on span "Submit" at bounding box center [425, 307] width 20 height 10
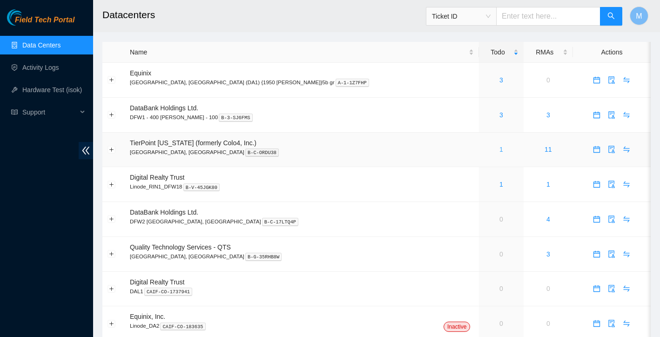
click at [500, 151] on link "1" at bounding box center [502, 149] width 4 height 7
